Goal: Information Seeking & Learning: Compare options

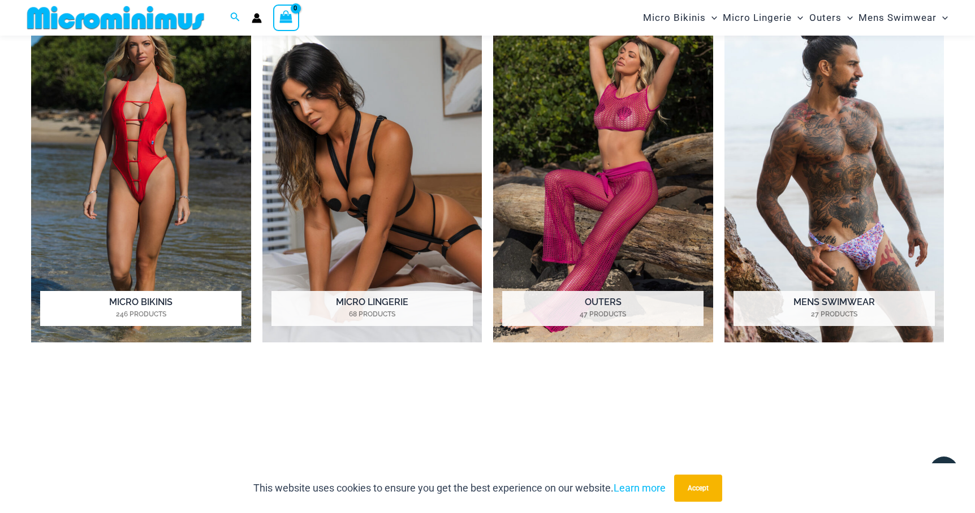
scroll to position [963, 0]
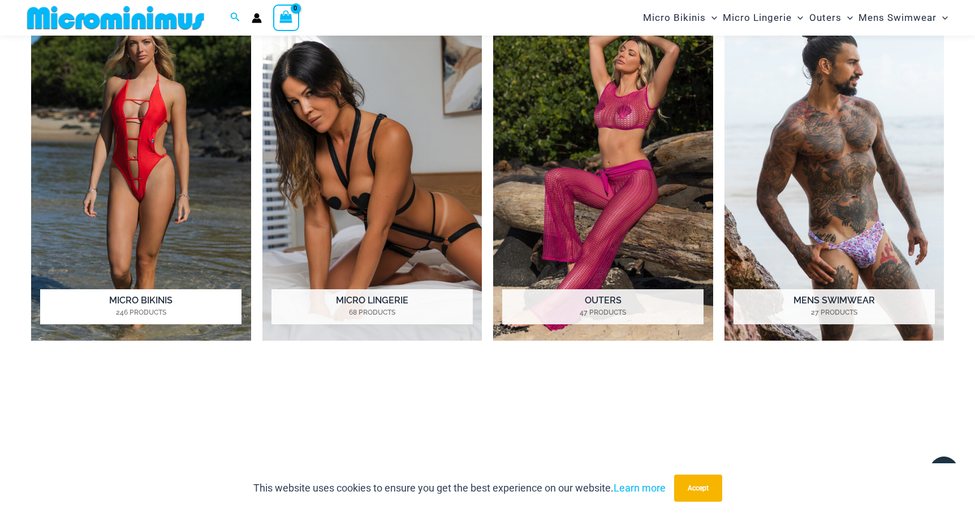
click at [118, 193] on img "Visit product category Micro Bikinis" at bounding box center [141, 172] width 220 height 338
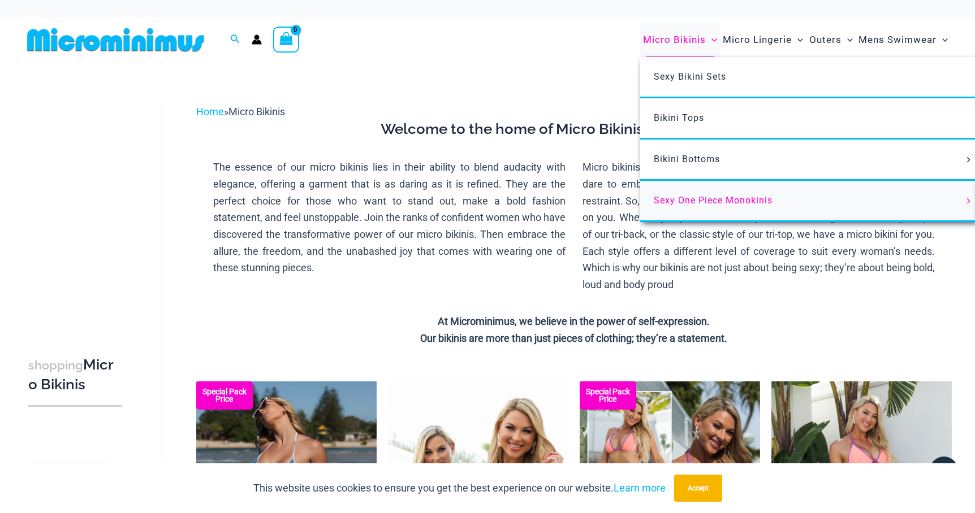
click at [738, 202] on span "Sexy One Piece Monokinis" at bounding box center [713, 200] width 119 height 11
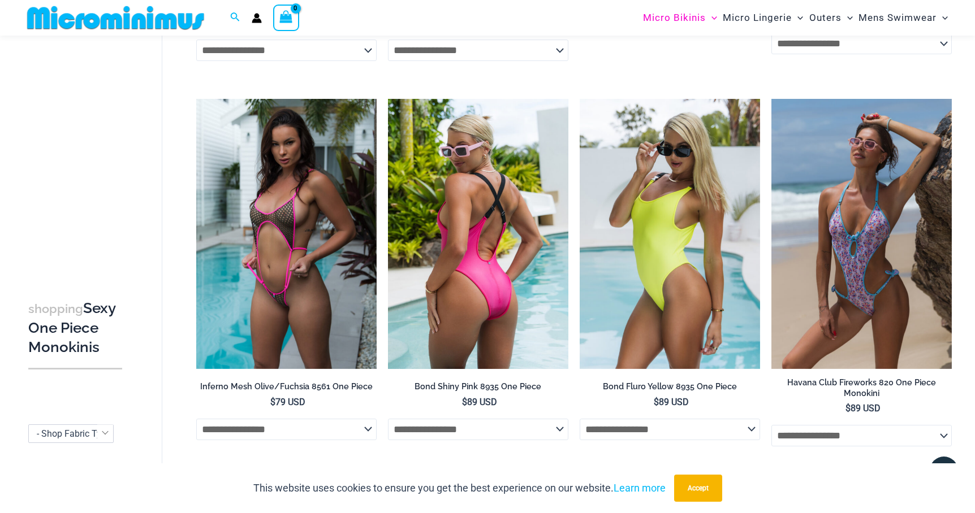
scroll to position [798, 0]
click at [444, 262] on img at bounding box center [478, 233] width 180 height 271
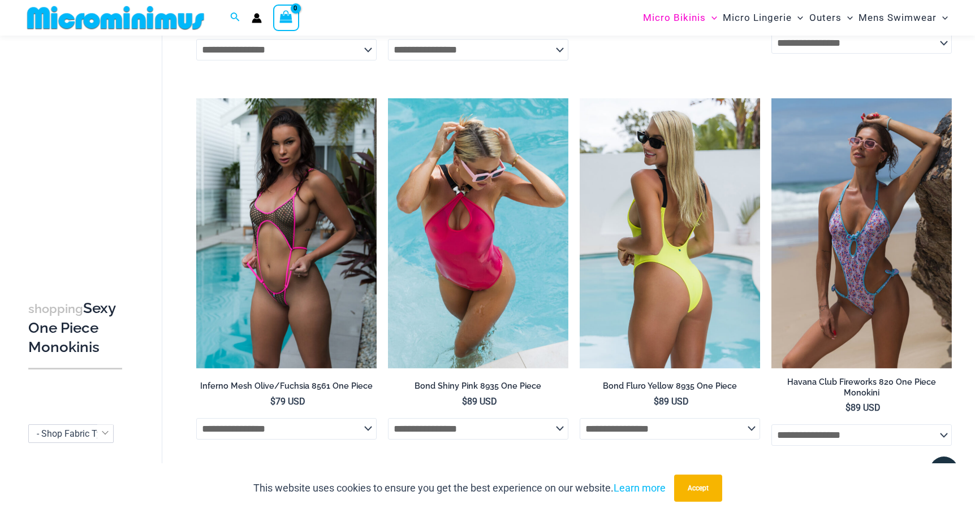
click at [677, 205] on img at bounding box center [670, 233] width 180 height 271
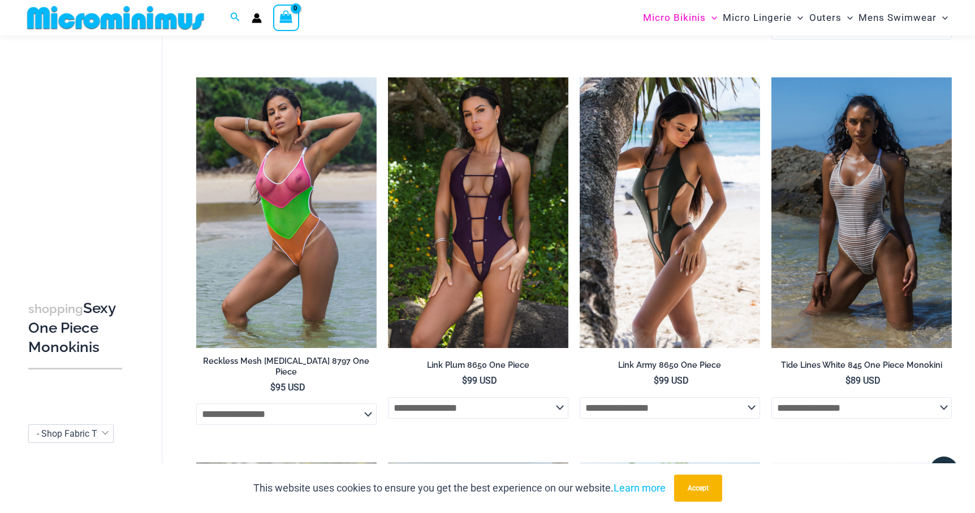
scroll to position [1206, 0]
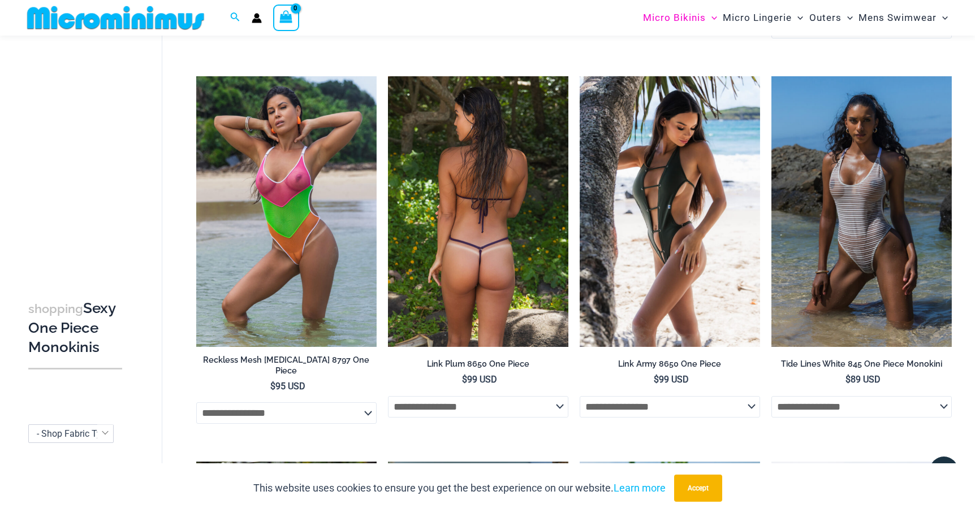
click at [457, 281] on img at bounding box center [478, 211] width 180 height 271
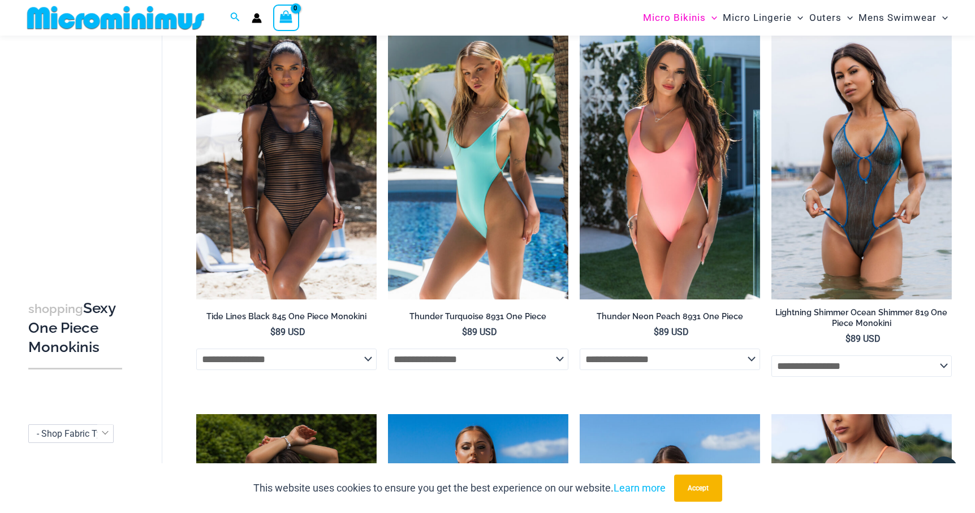
scroll to position [1645, 0]
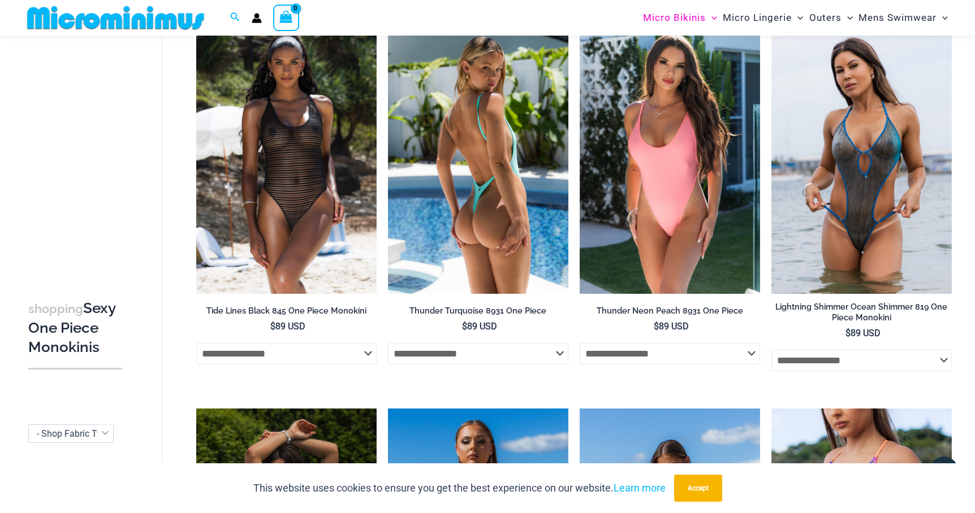
click at [476, 137] on img at bounding box center [478, 158] width 180 height 271
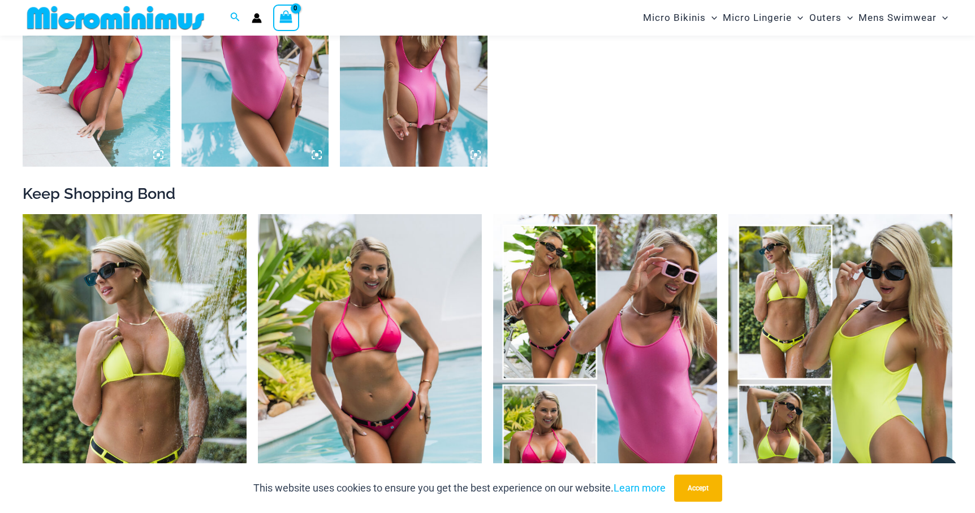
scroll to position [1099, 0]
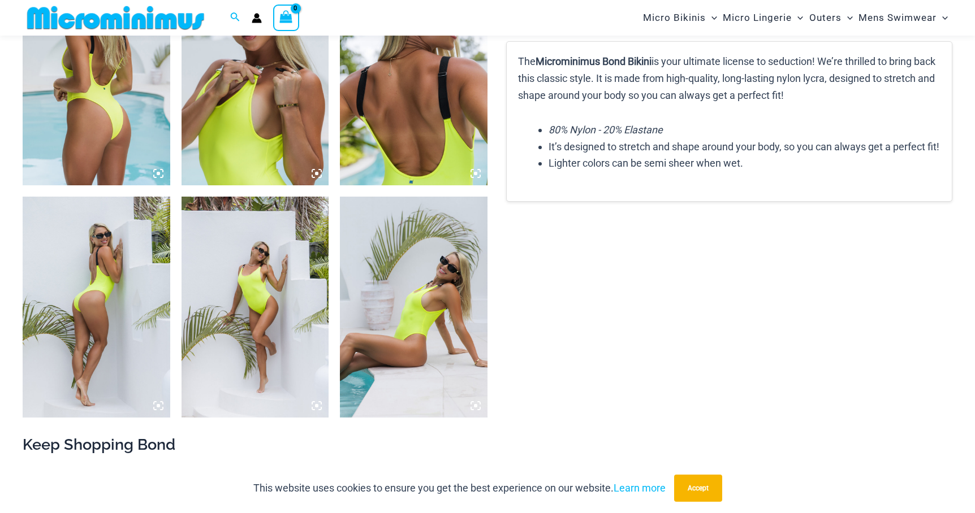
scroll to position [852, 0]
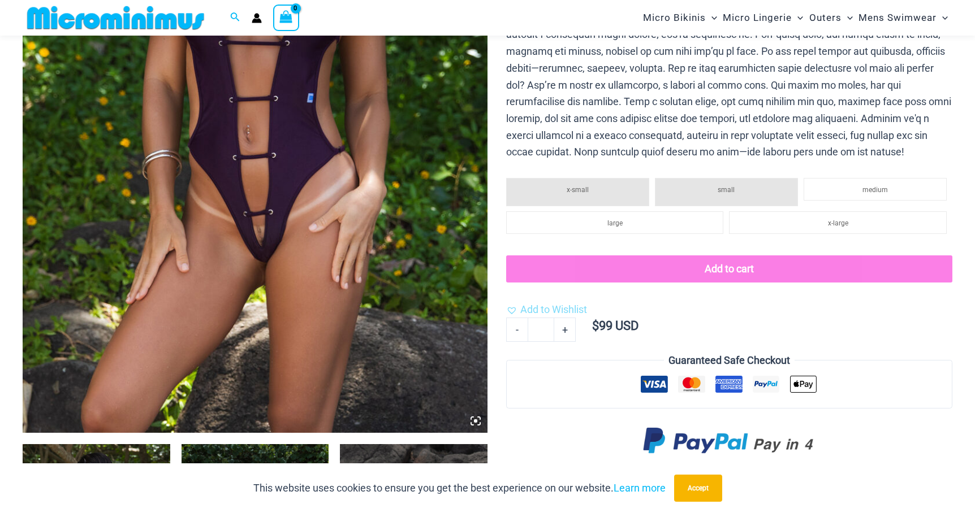
scroll to position [369, 0]
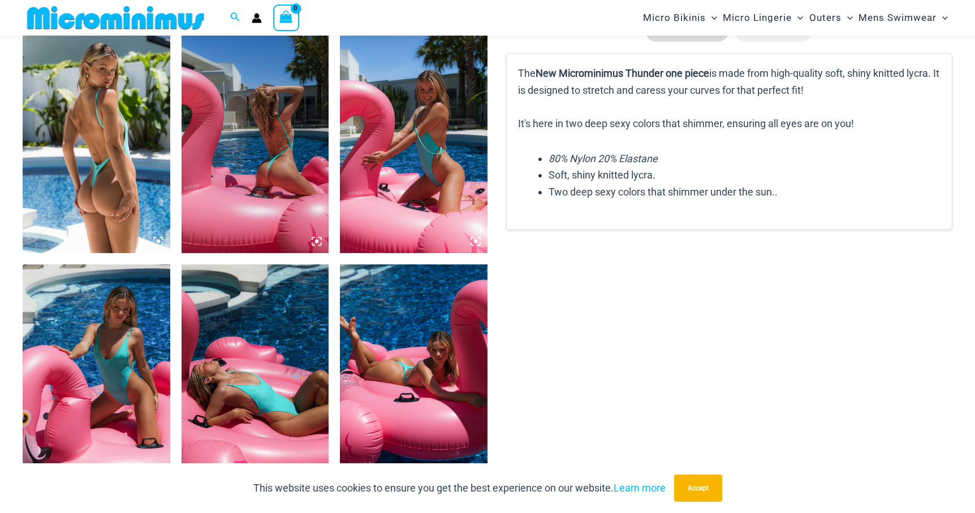
scroll to position [780, 0]
